Goal: Task Accomplishment & Management: Manage account settings

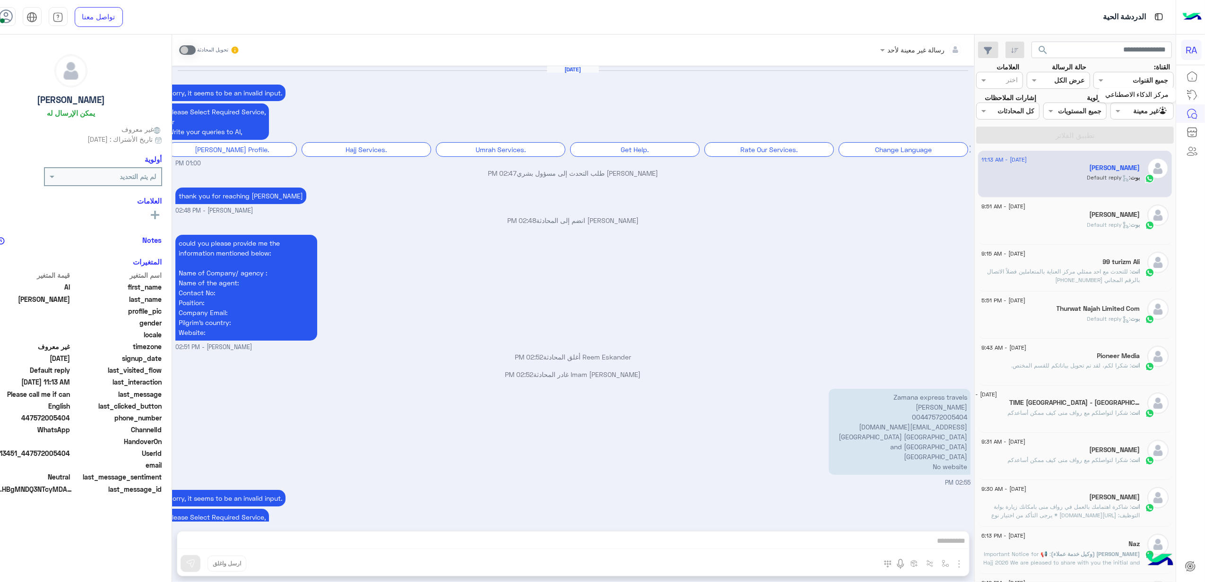
scroll to position [1193, 0]
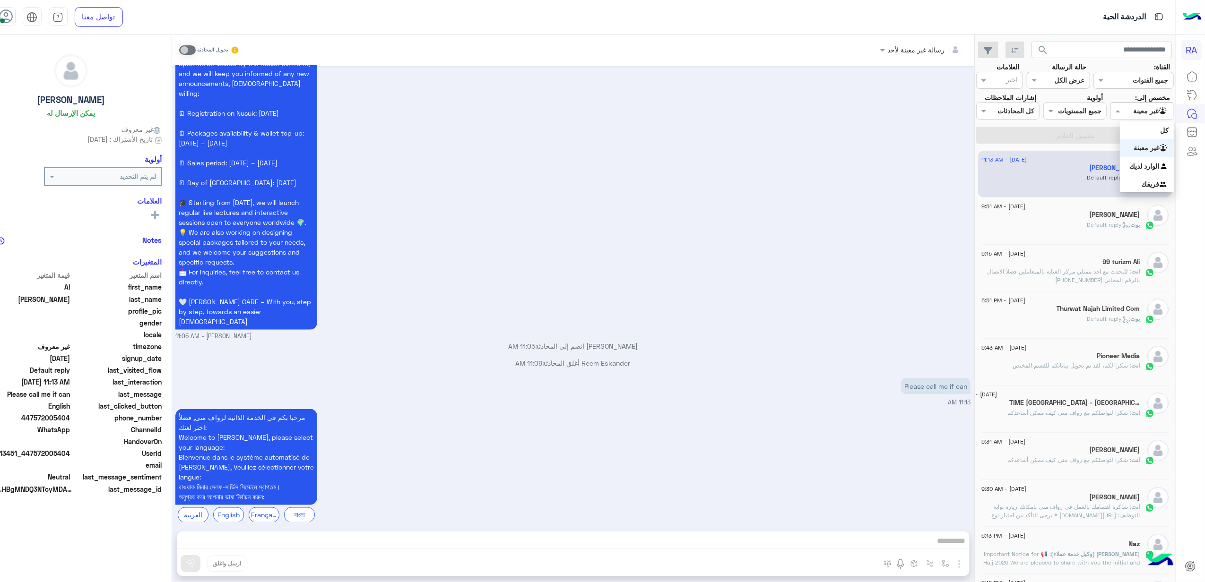
click at [1158, 104] on div "Agent Filter غير معينة" at bounding box center [1141, 111] width 63 height 17
click at [1148, 163] on b "الوارد لديك" at bounding box center [1145, 166] width 30 height 8
click at [1139, 144] on button "تطبيق الفلاتر" at bounding box center [1075, 135] width 198 height 17
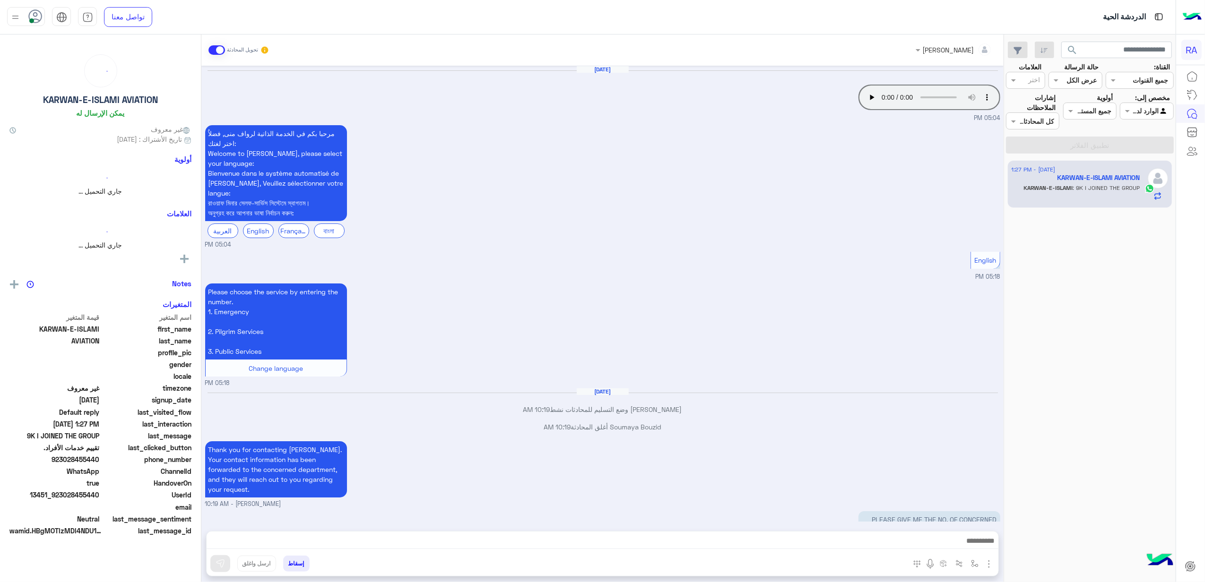
scroll to position [1409, 0]
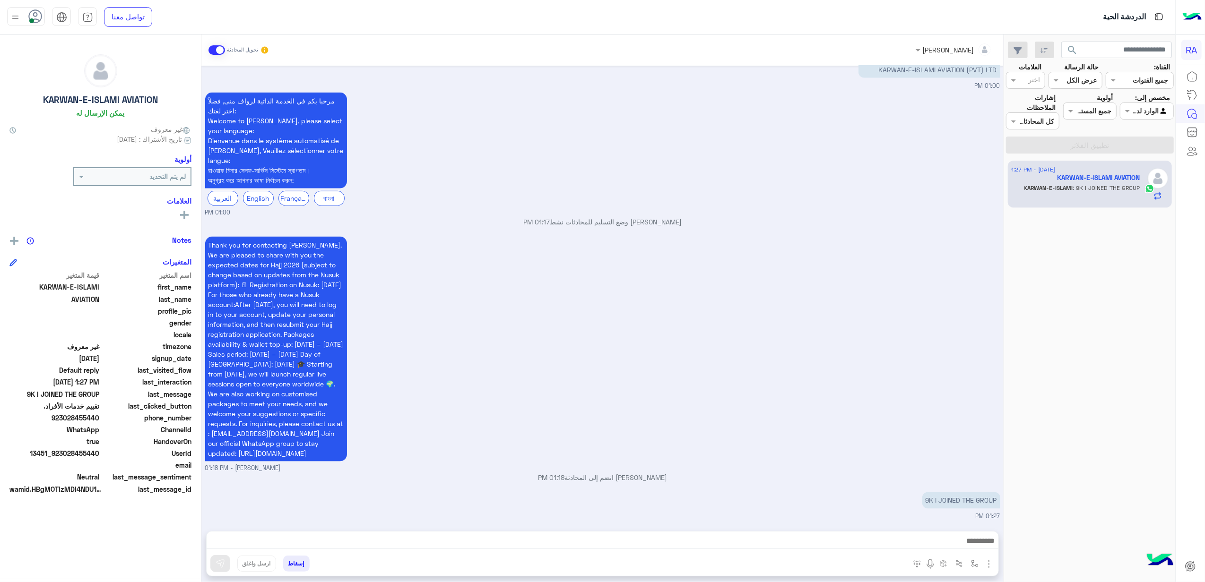
click at [217, 47] on span at bounding box center [216, 49] width 17 height 9
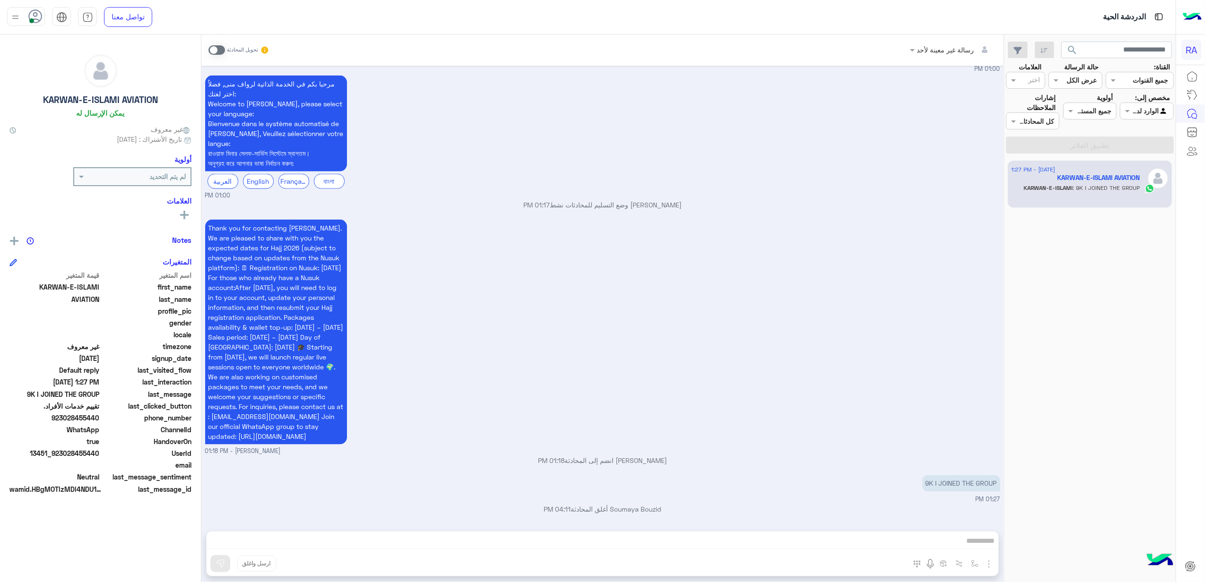
scroll to position [1427, 0]
click at [1133, 106] on div at bounding box center [1146, 110] width 52 height 11
click at [1140, 167] on b "الوارد لديك" at bounding box center [1145, 166] width 30 height 8
click at [1128, 112] on span at bounding box center [1126, 111] width 12 height 10
click at [1135, 142] on div "غير معينة" at bounding box center [1146, 148] width 53 height 18
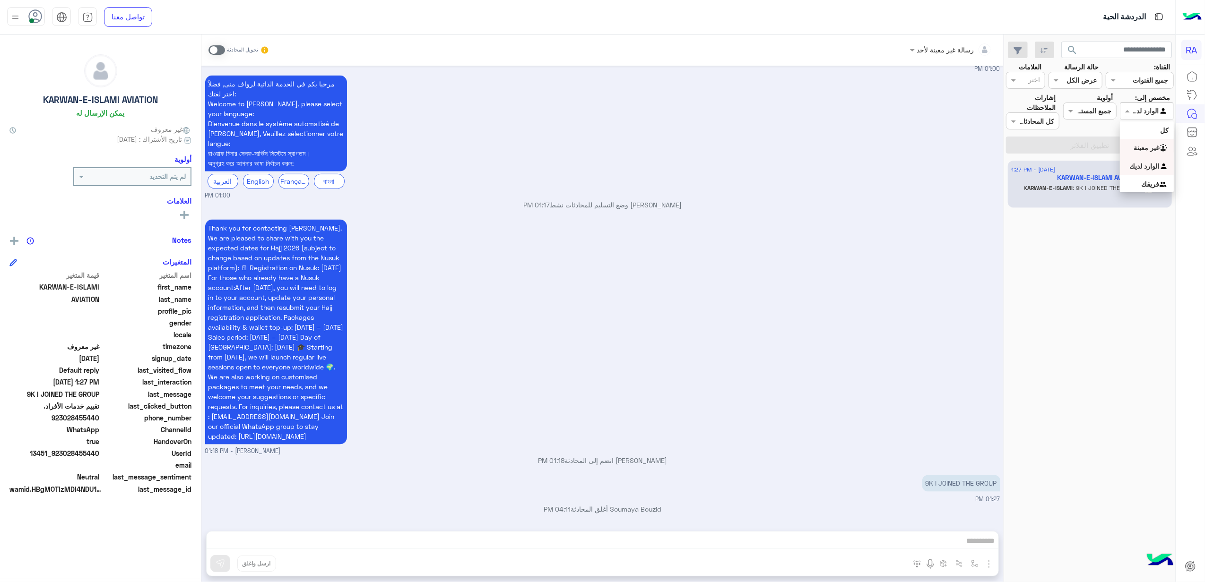
click at [1135, 143] on button "تطبيق الفلاتر" at bounding box center [1090, 145] width 168 height 17
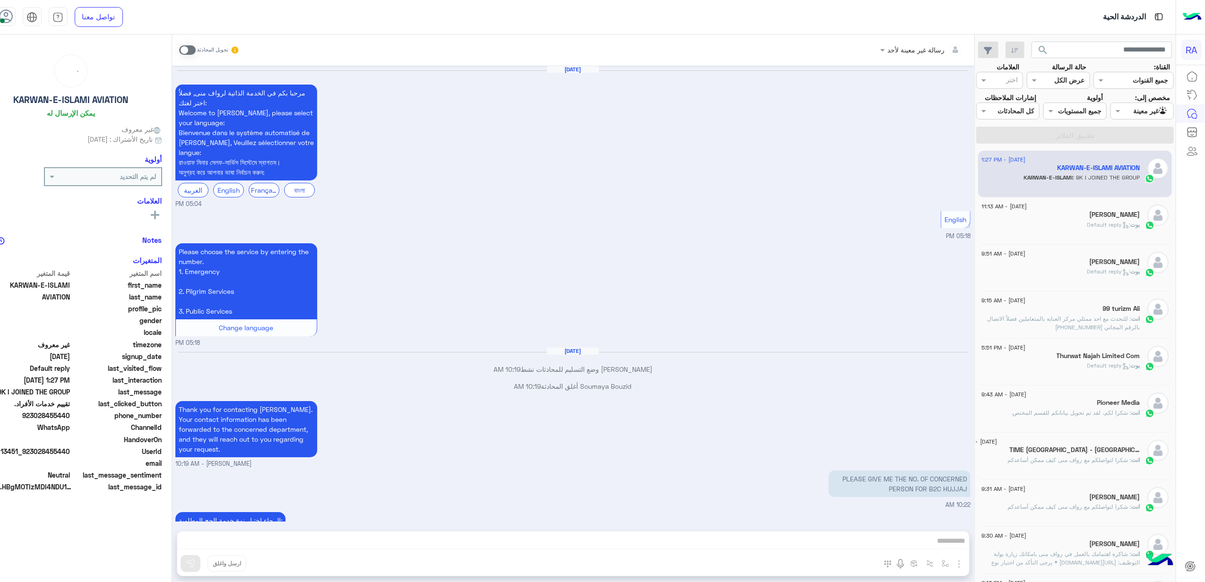
scroll to position [1387, 0]
